Goal: Task Accomplishment & Management: Manage account settings

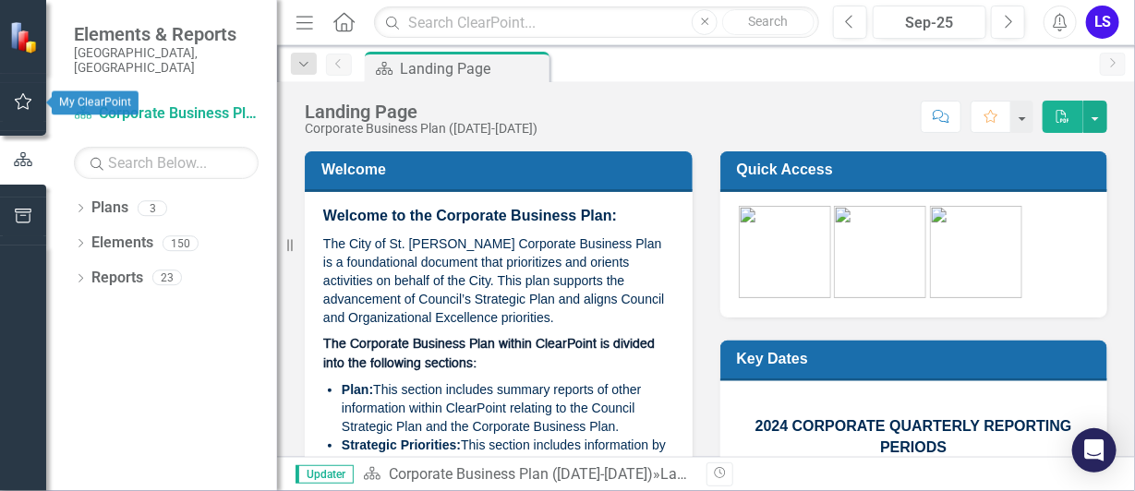
click at [18, 95] on icon "button" at bounding box center [23, 101] width 19 height 15
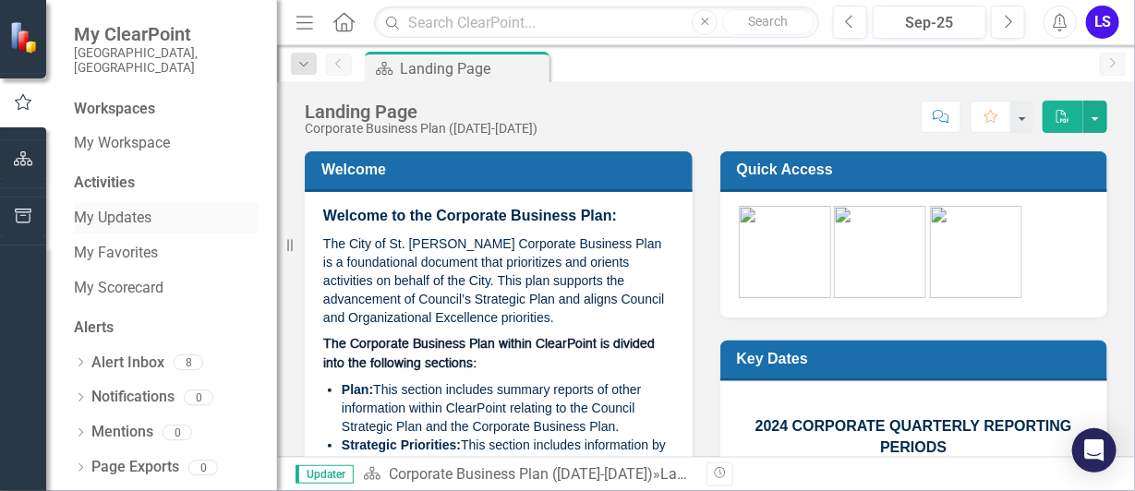
click at [126, 208] on link "My Updates" at bounding box center [166, 218] width 185 height 21
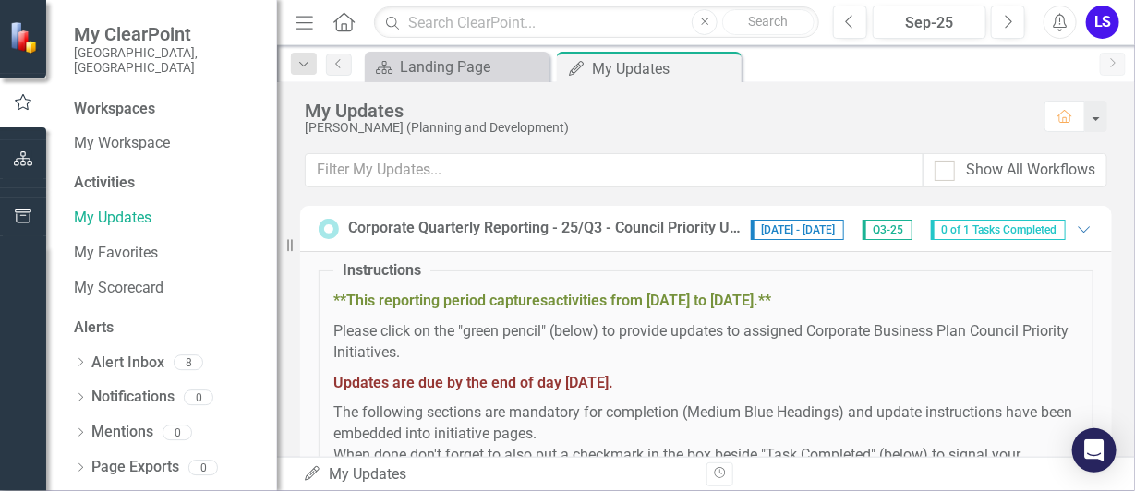
click at [980, 228] on span "0 of 1 Tasks Completed" at bounding box center [998, 230] width 135 height 20
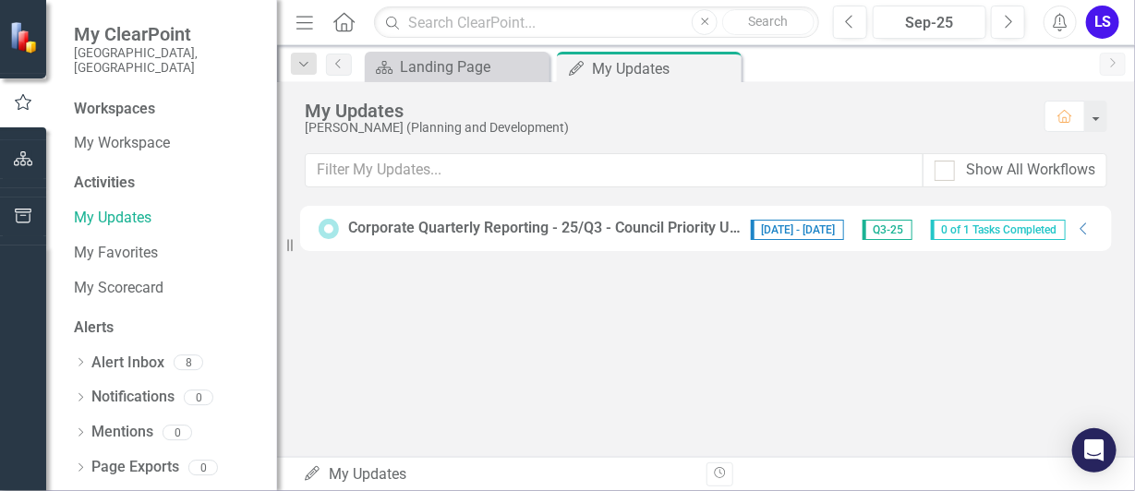
click at [805, 225] on span "[DATE] - [DATE]" at bounding box center [797, 230] width 93 height 20
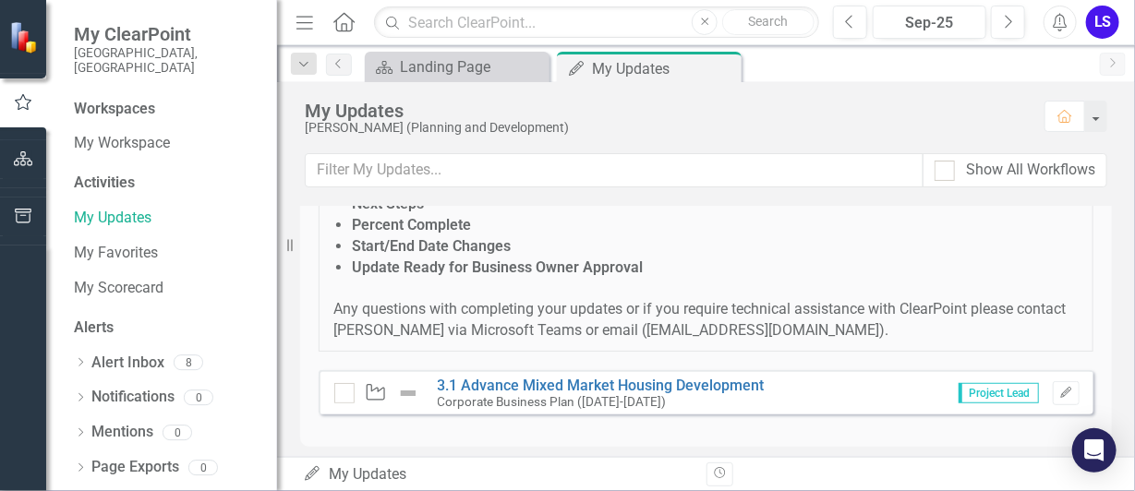
scroll to position [395, 0]
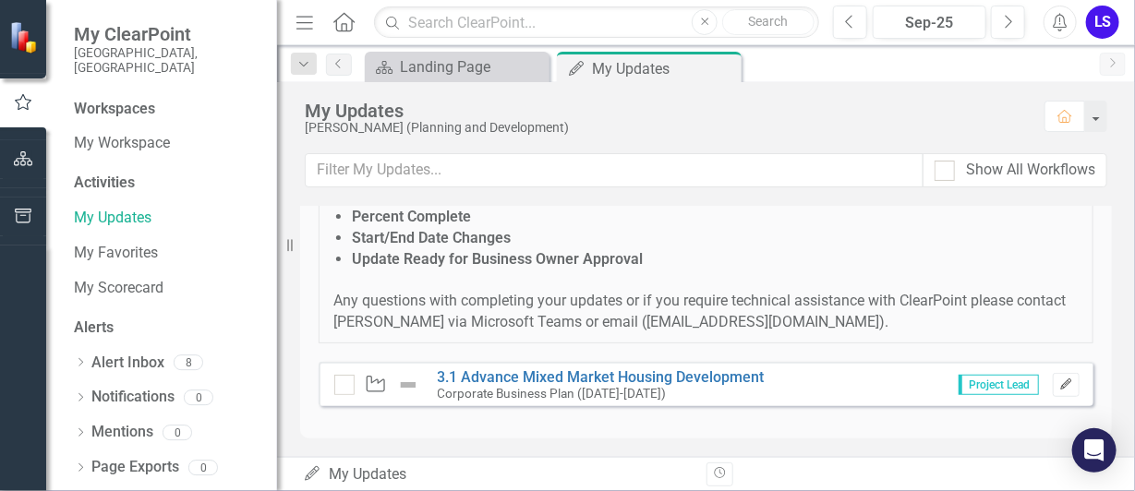
click at [1060, 383] on icon "button" at bounding box center [1065, 384] width 11 height 11
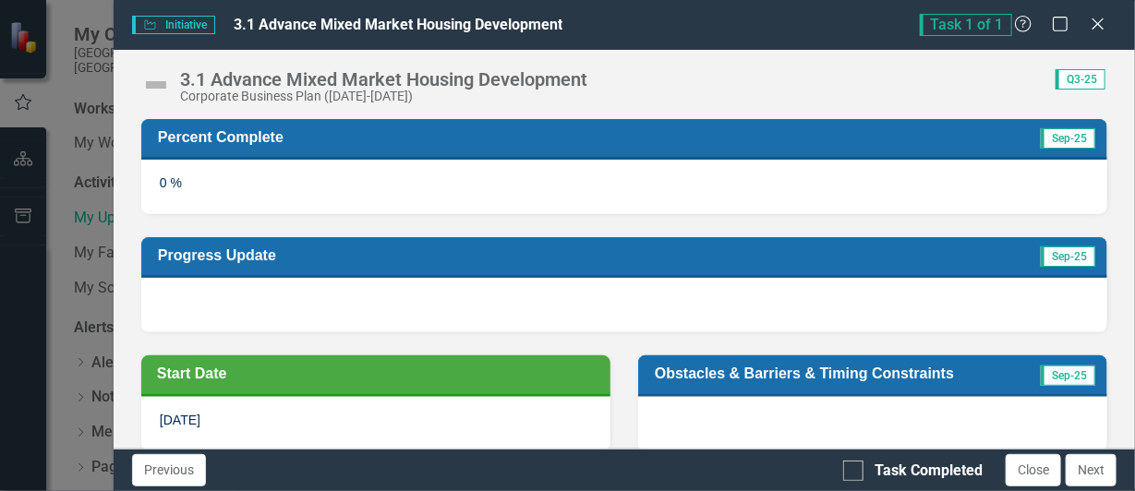
click at [1064, 138] on span "Sep-25" at bounding box center [1067, 138] width 54 height 20
click at [591, 180] on div "0 %" at bounding box center [624, 187] width 966 height 54
click at [923, 418] on div at bounding box center [872, 424] width 469 height 54
click at [882, 381] on td "Obstacles & Barriers & Timing Constraints" at bounding box center [841, 375] width 372 height 31
click at [1063, 374] on span "Sep-25" at bounding box center [1067, 376] width 54 height 20
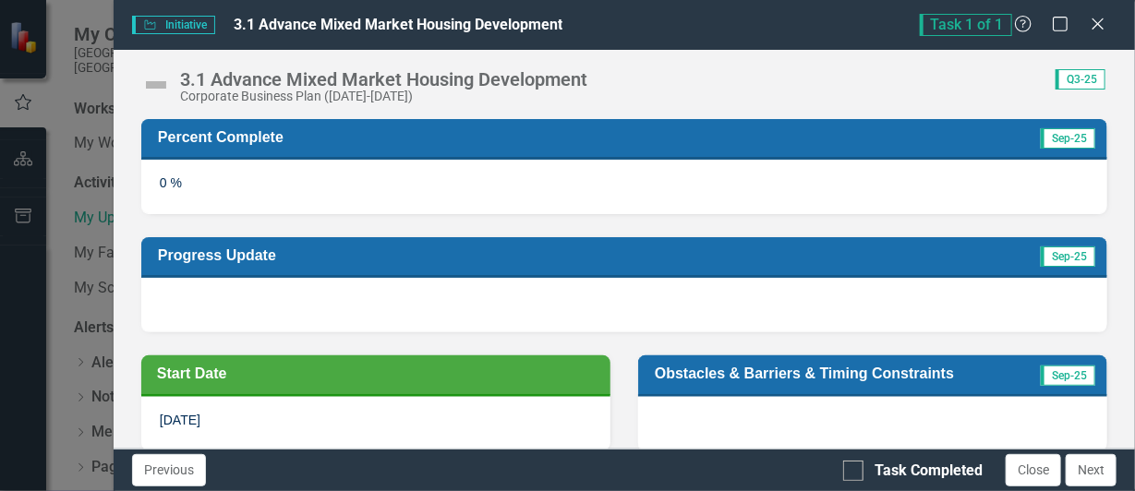
scroll to position [185, 0]
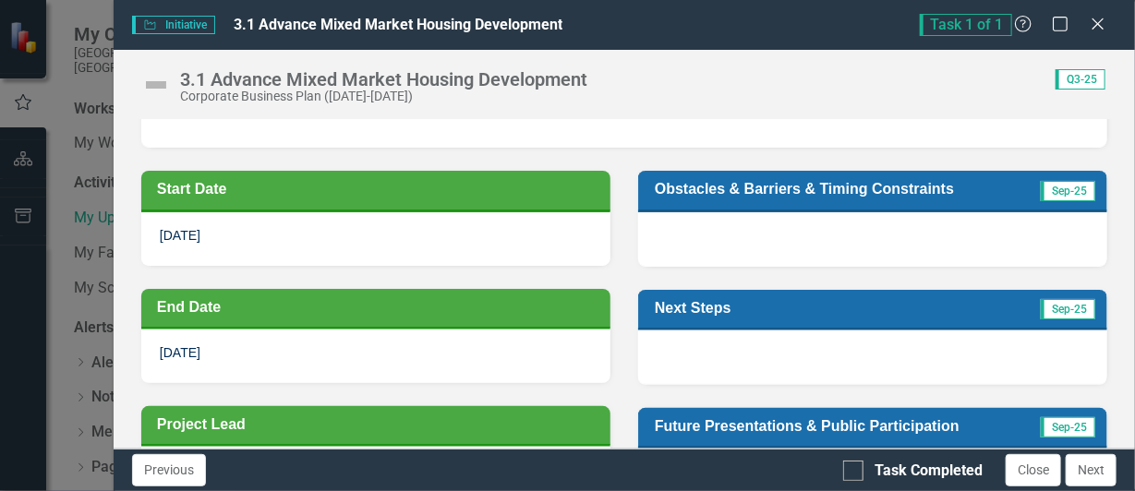
click at [713, 186] on h3 "Obstacles & Barriers & Timing Constraints" at bounding box center [841, 189] width 372 height 18
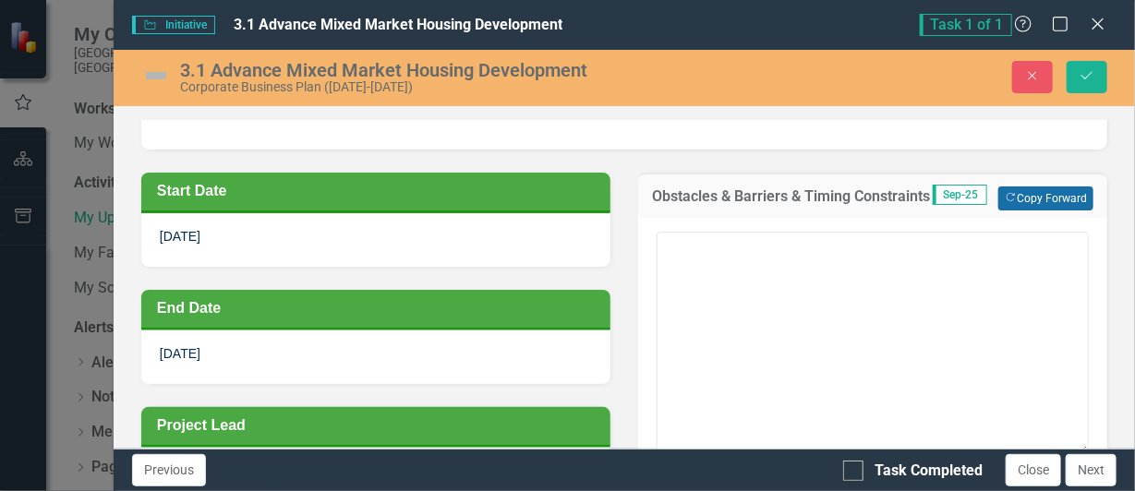
click at [1025, 190] on button "Copy Forward Copy Forward" at bounding box center [1045, 198] width 95 height 24
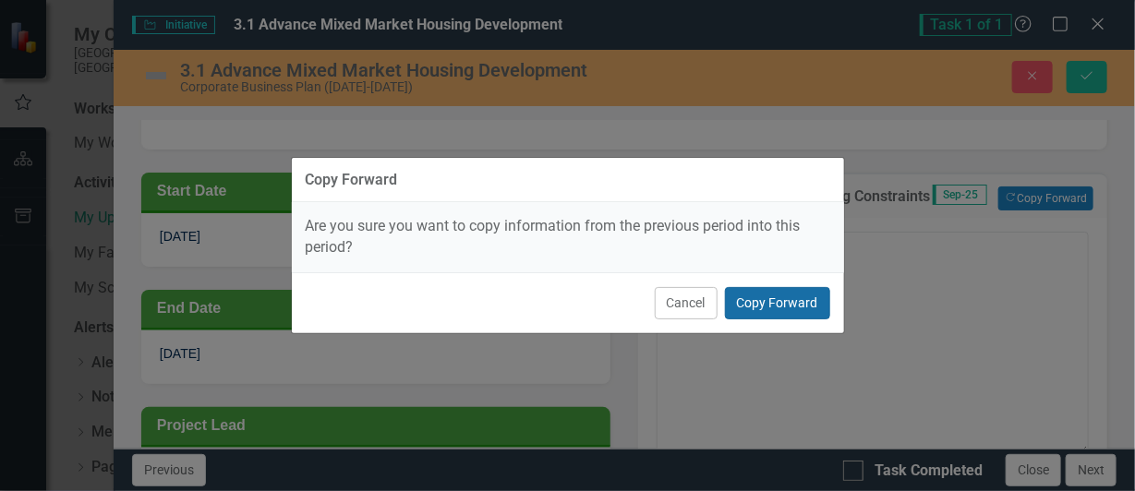
click at [754, 300] on button "Copy Forward" at bounding box center [777, 303] width 105 height 32
type textarea "The timing of announcements for successful applications to the Alberta Housing …"
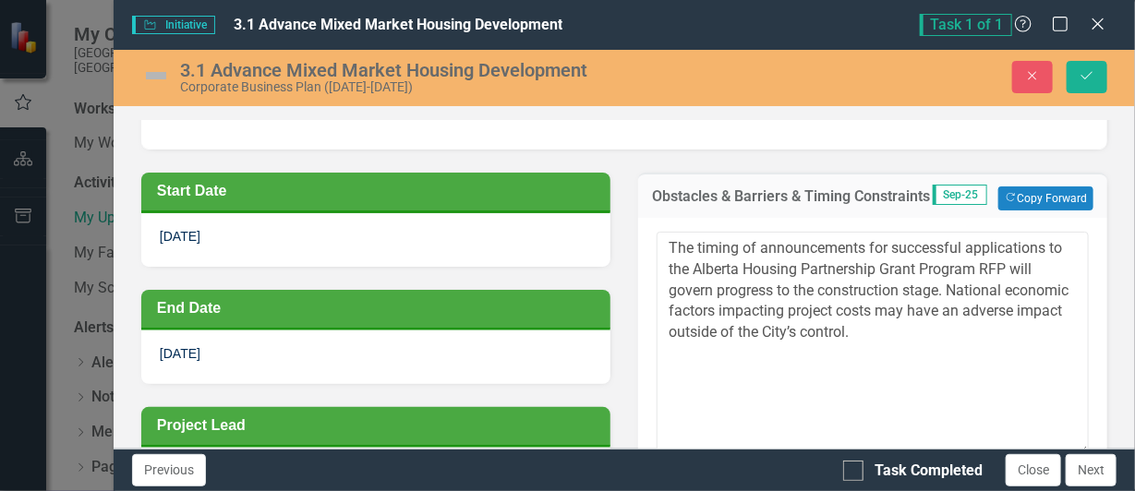
click at [1104, 350] on div "Obstacles & Barriers & Timing Constraints Sep-25 Copy Forward Copy Forward The …" at bounding box center [872, 319] width 497 height 339
click at [652, 195] on h3 "Obstacles & Barriers & Timing Constraints" at bounding box center [792, 196] width 280 height 17
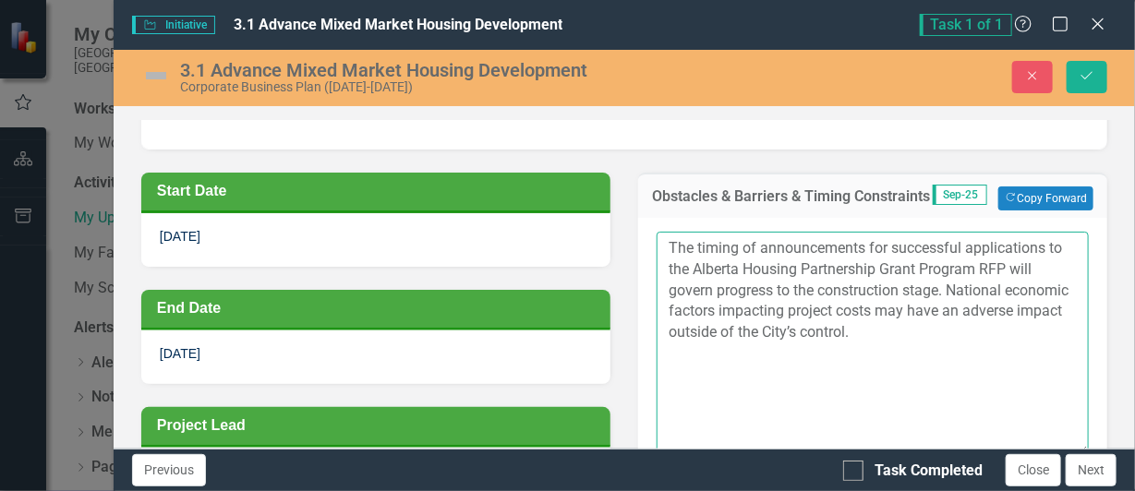
drag, startPoint x: 662, startPoint y: 260, endPoint x: 986, endPoint y: 353, distance: 336.9
click at [986, 353] on textarea "The timing of announcements for successful applications to the Alberta Housing …" at bounding box center [872, 343] width 432 height 223
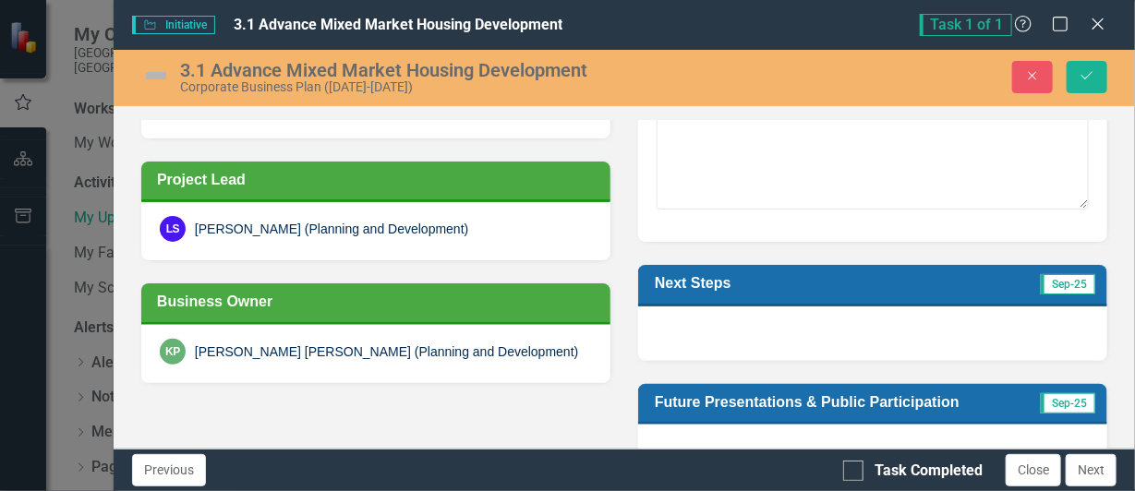
scroll to position [554, 0]
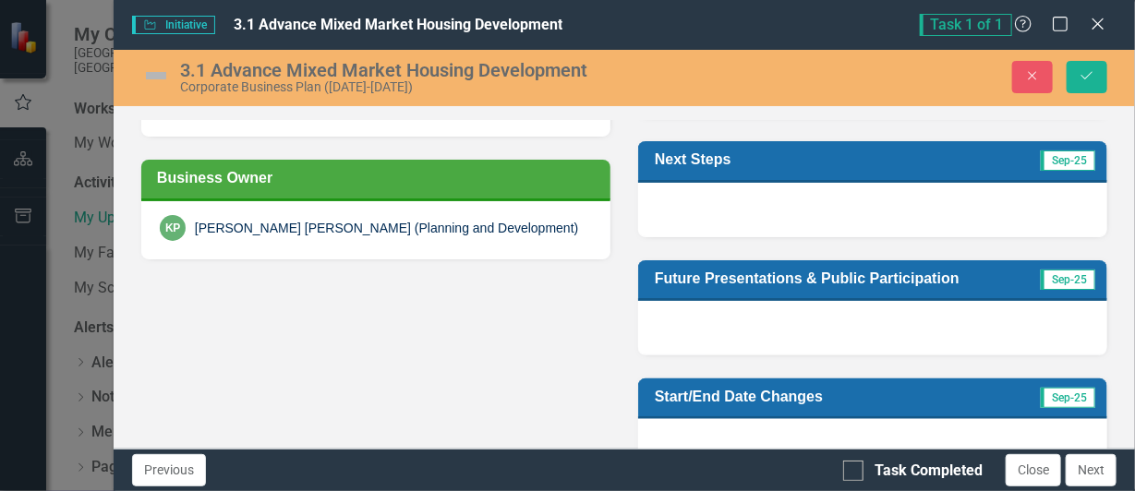
click at [805, 168] on h3 "Next Steps" at bounding box center [782, 159] width 255 height 18
click at [745, 287] on h3 "Future Presentations & Public Participation" at bounding box center [841, 279] width 373 height 18
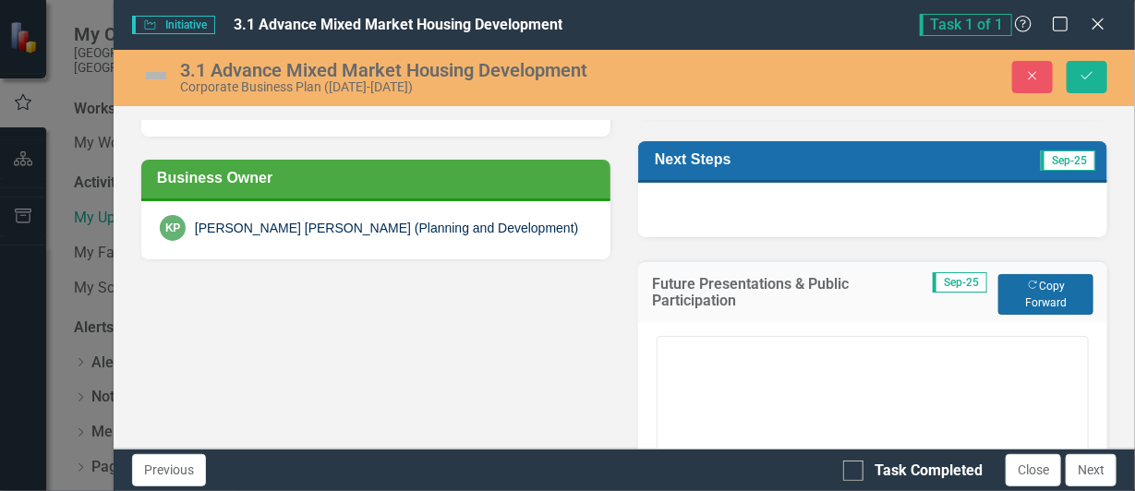
click at [1045, 305] on button "Copy Forward Copy Forward" at bounding box center [1045, 294] width 95 height 41
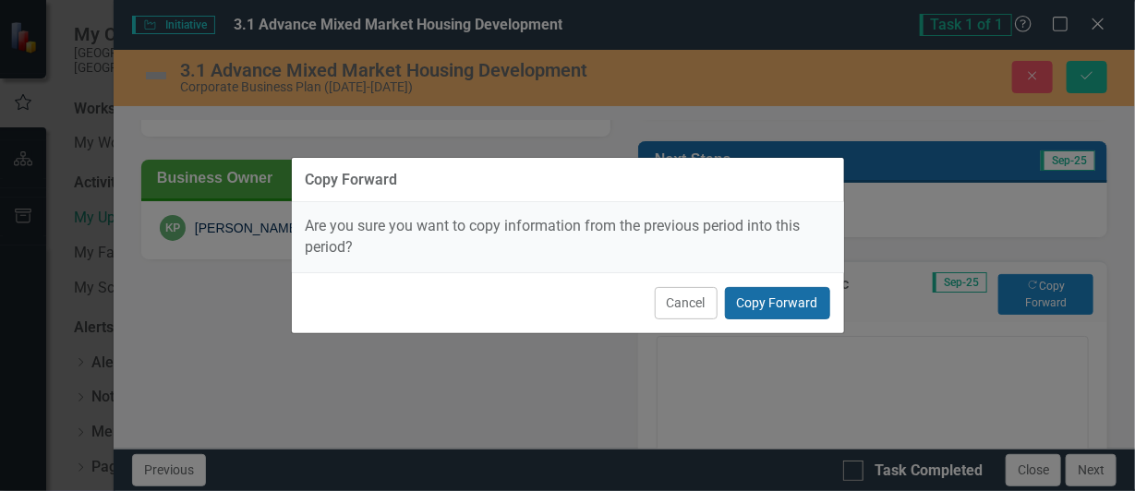
click at [757, 300] on button "Copy Forward" at bounding box center [777, 303] width 105 height 32
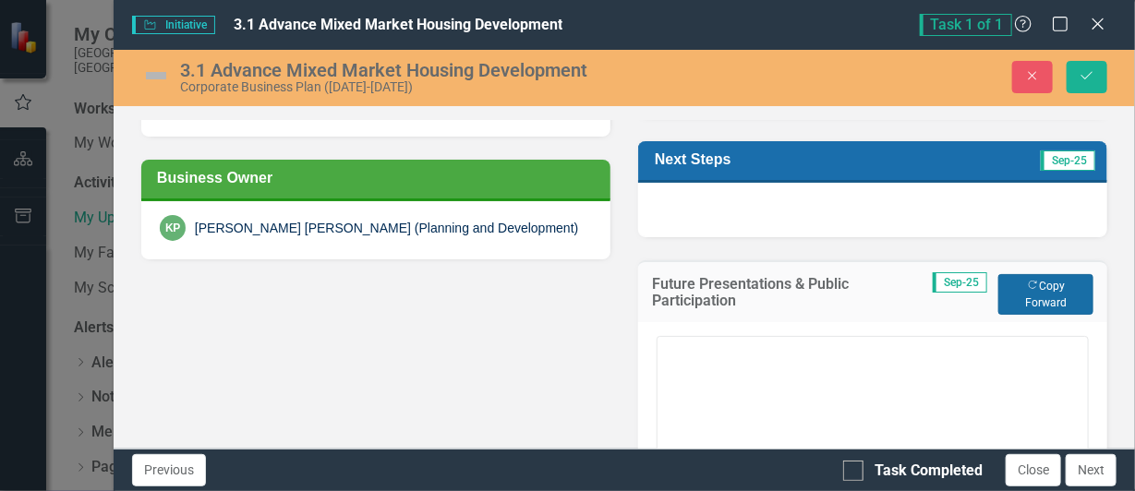
type textarea "Residents and downtown businesses will be informed of development and construct…"
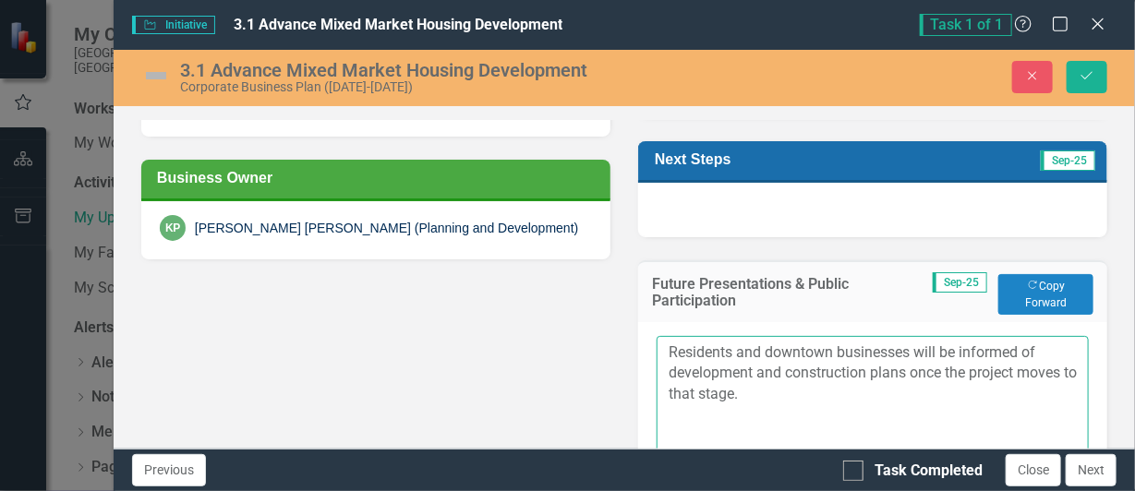
drag, startPoint x: 662, startPoint y: 361, endPoint x: 784, endPoint y: 414, distance: 132.7
click at [784, 414] on textarea "Residents and downtown businesses will be informed of development and construct…" at bounding box center [872, 447] width 432 height 223
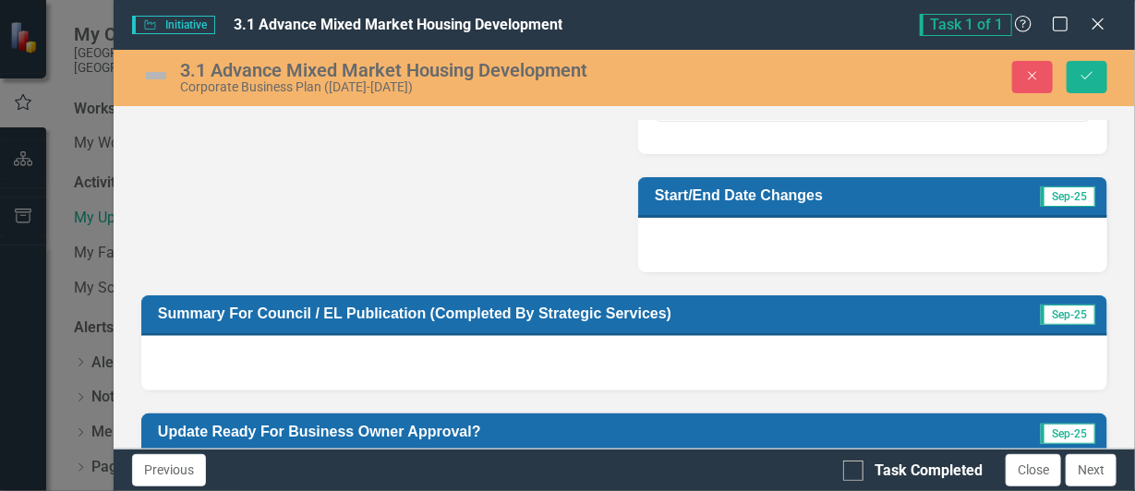
scroll to position [919, 0]
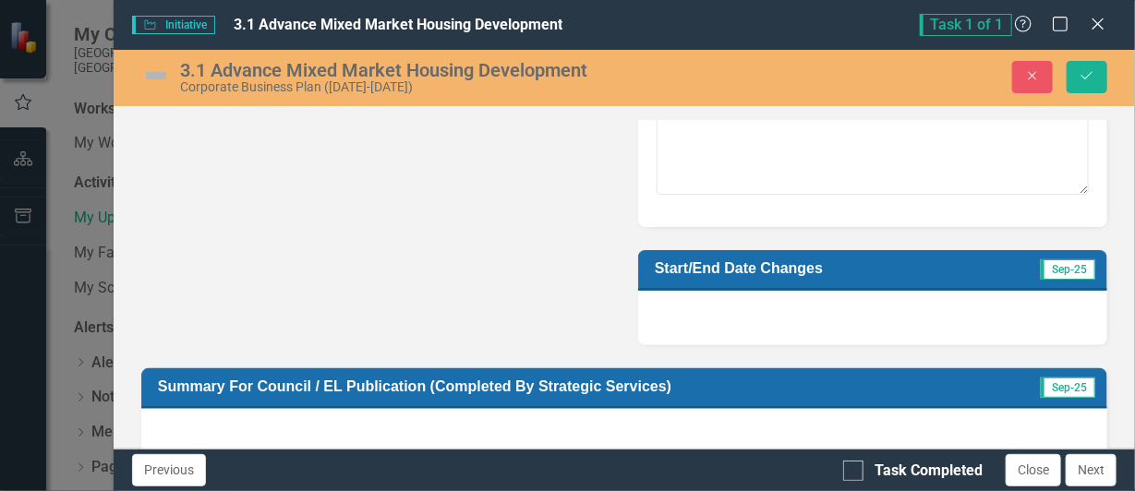
click at [764, 308] on div at bounding box center [872, 318] width 469 height 54
click at [834, 277] on h3 "Start/End Date Changes" at bounding box center [820, 268] width 331 height 18
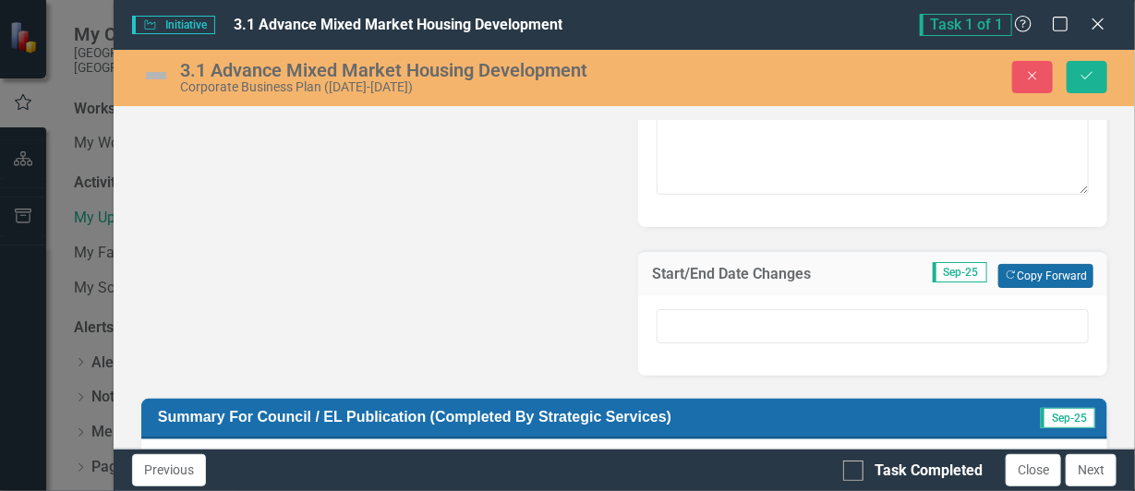
click at [1026, 283] on button "Copy Forward Copy Forward" at bounding box center [1045, 276] width 95 height 24
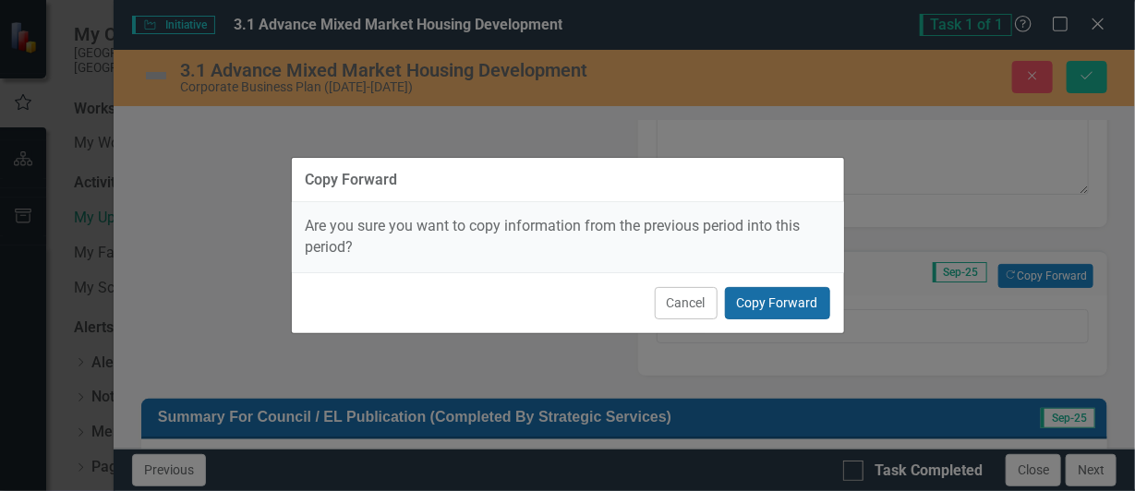
click at [787, 299] on button "Copy Forward" at bounding box center [777, 303] width 105 height 32
type input "Project reporting will conclude upon approval of the development permit."
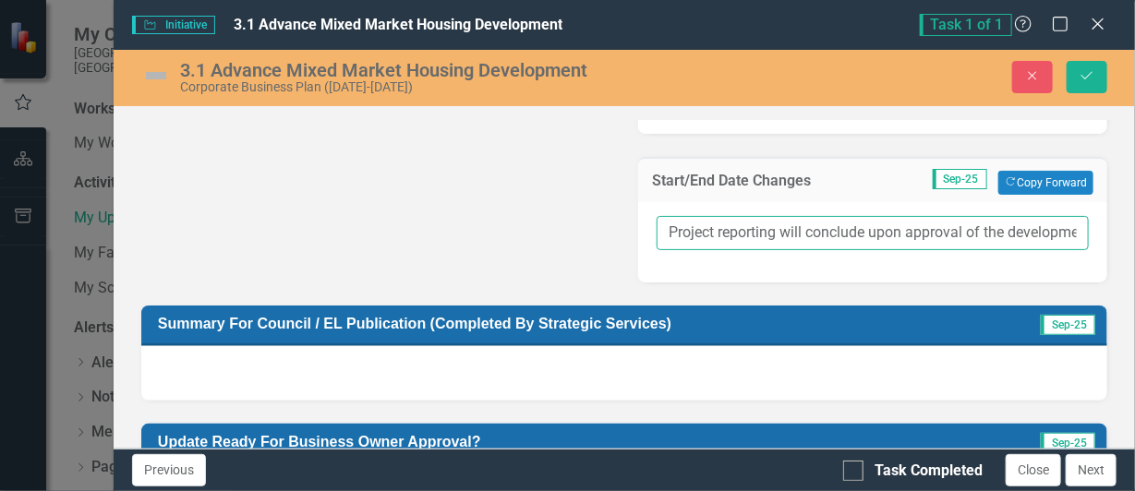
scroll to position [0, 81]
drag, startPoint x: 663, startPoint y: 245, endPoint x: 1174, endPoint y: 318, distance: 516.6
click at [1134, 318] on html "My ClearPoint City of [GEOGRAPHIC_DATA][PERSON_NAME] Workspaces My Workspace Ac…" at bounding box center [567, 245] width 1135 height 491
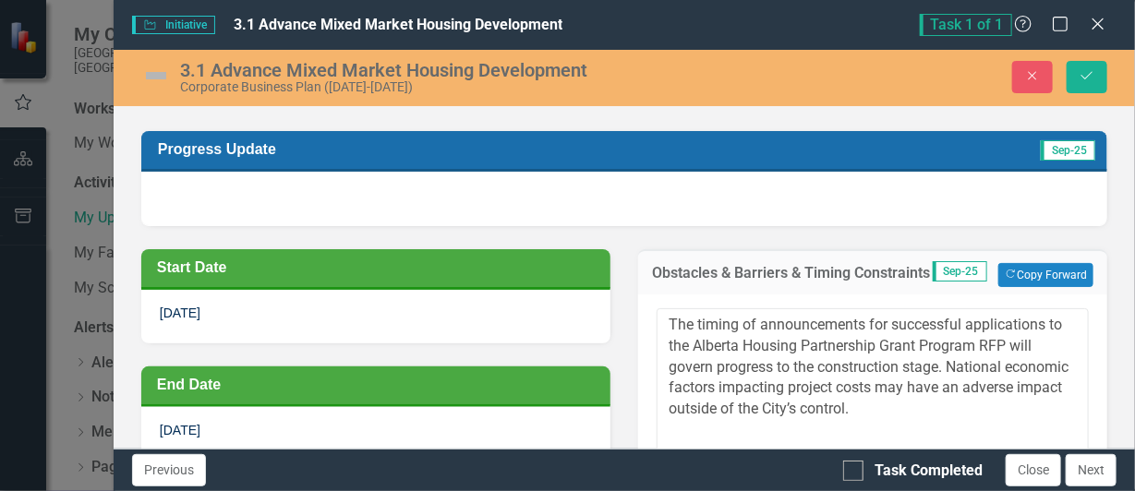
scroll to position [0, 0]
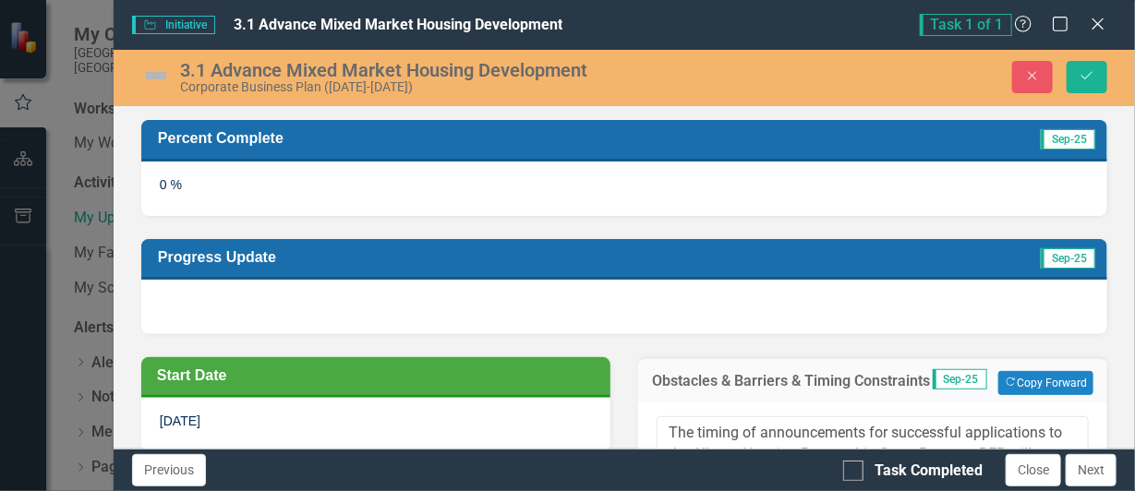
click at [730, 256] on h3 "Progress Update" at bounding box center [476, 257] width 636 height 18
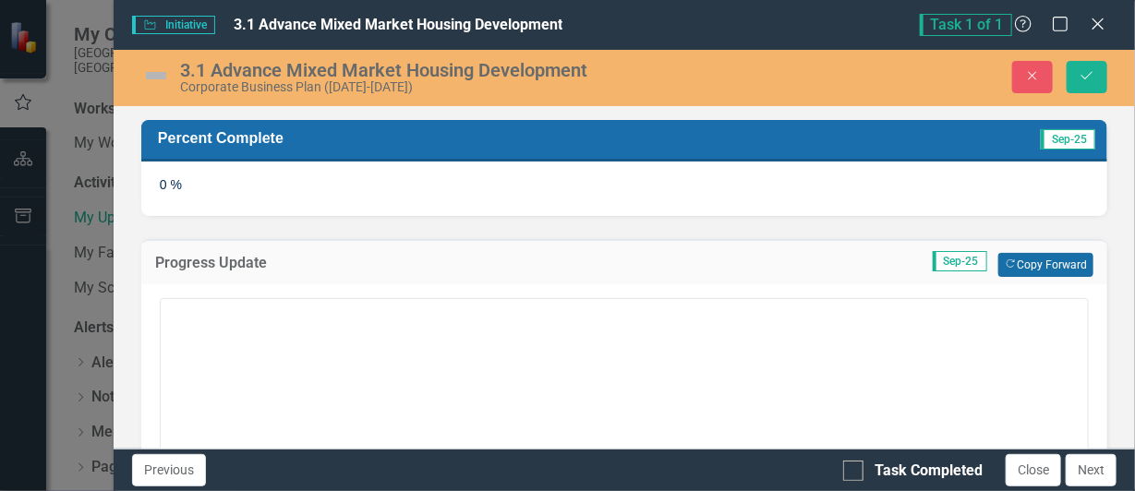
click at [1028, 262] on button "Copy Forward Copy Forward" at bounding box center [1045, 265] width 95 height 24
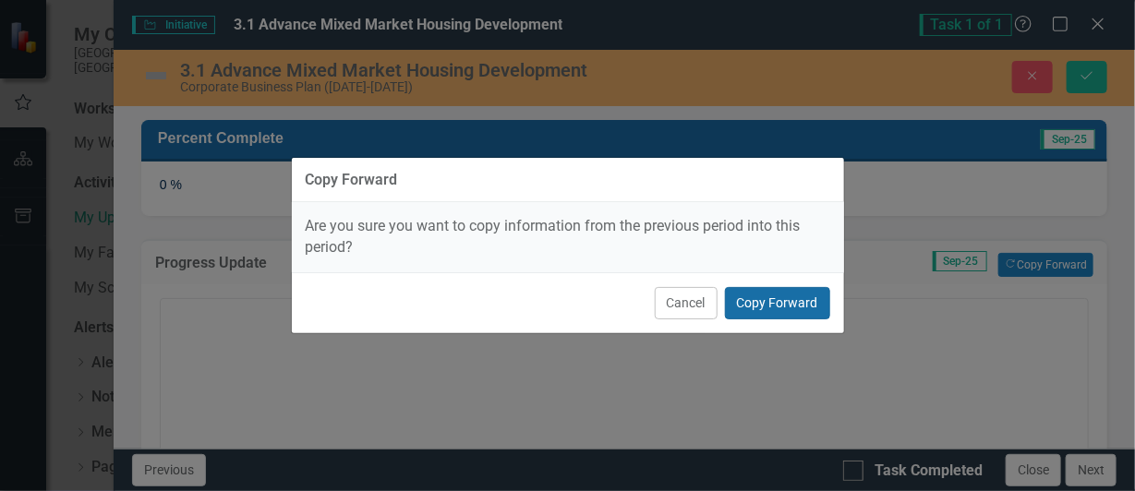
click at [773, 300] on button "Copy Forward" at bounding box center [777, 303] width 105 height 32
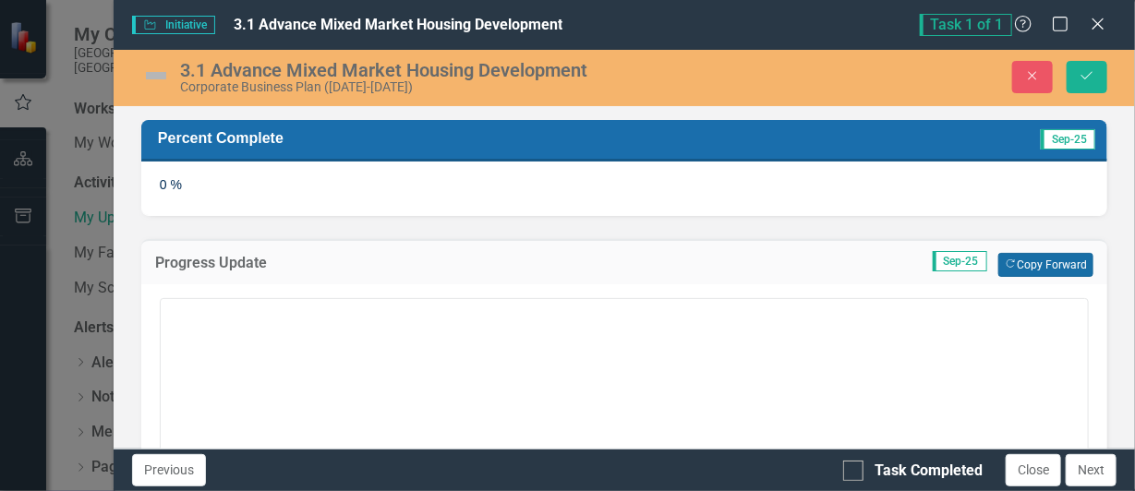
type textarea "The Development Permit application is pending final confirmation of specific de…"
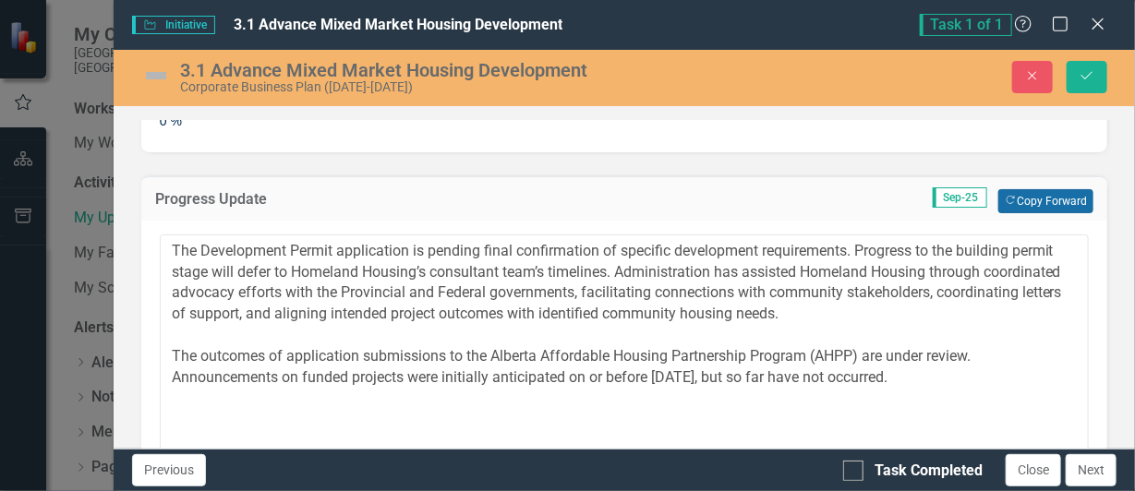
scroll to position [91, 0]
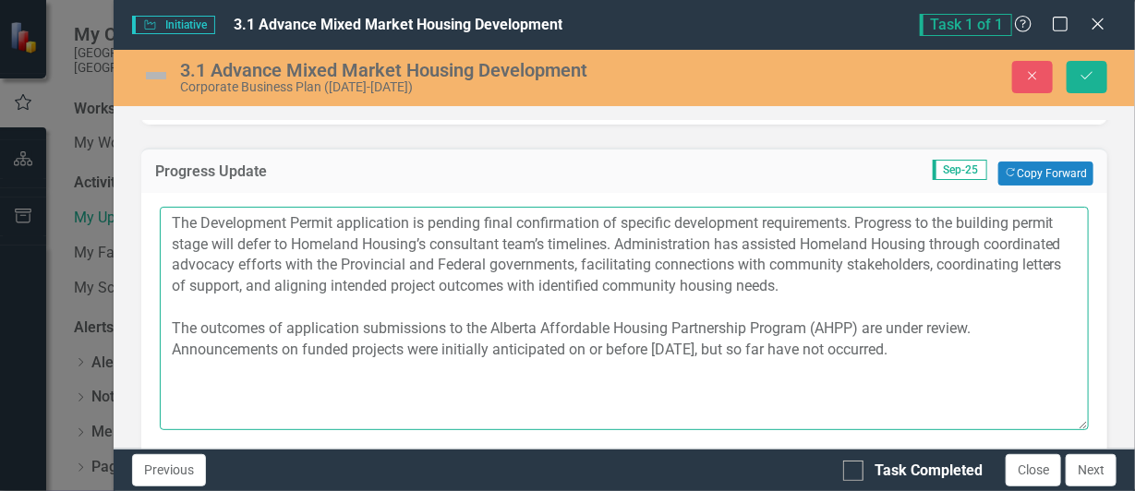
drag, startPoint x: 170, startPoint y: 215, endPoint x: 999, endPoint y: 351, distance: 840.1
click at [999, 351] on textarea "The Development Permit application is pending final confirmation of specific de…" at bounding box center [624, 318] width 929 height 223
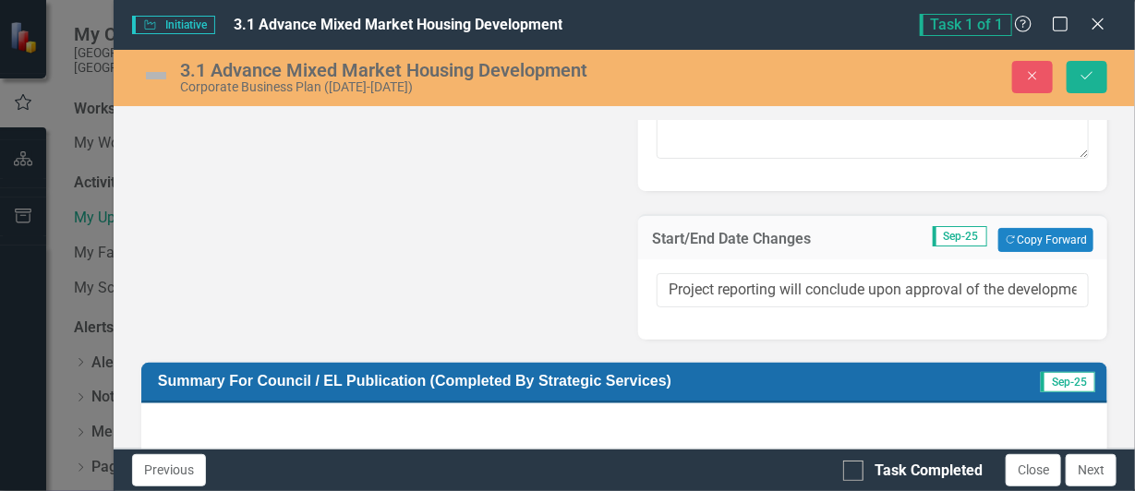
scroll to position [1076, 0]
